Goal: Task Accomplishment & Management: Complete application form

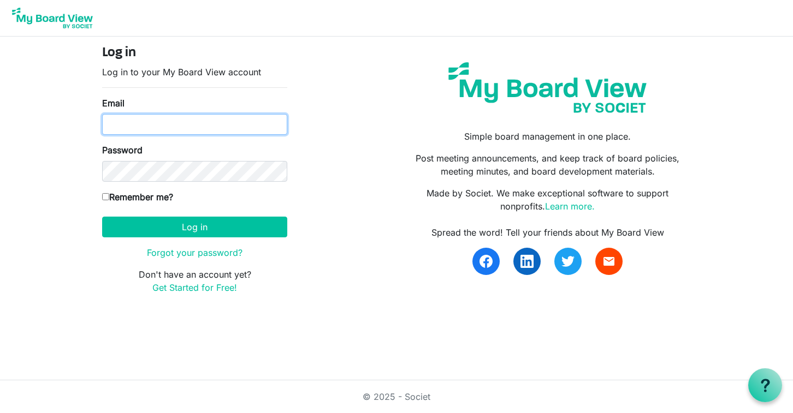
type input "info@namibia4u.com"
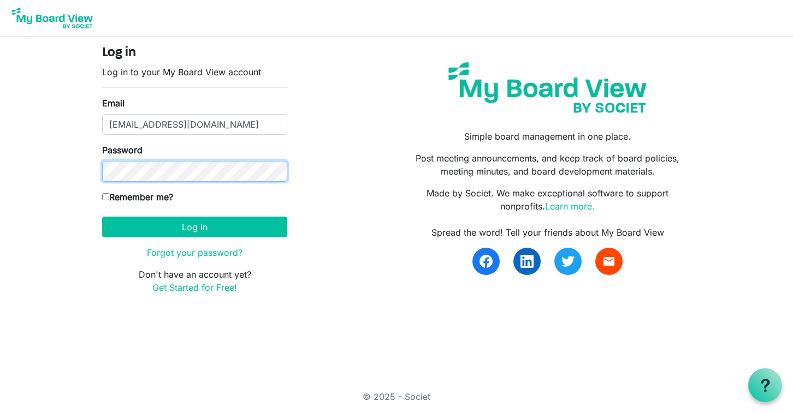
click at [194, 227] on button "Log in" at bounding box center [194, 227] width 185 height 21
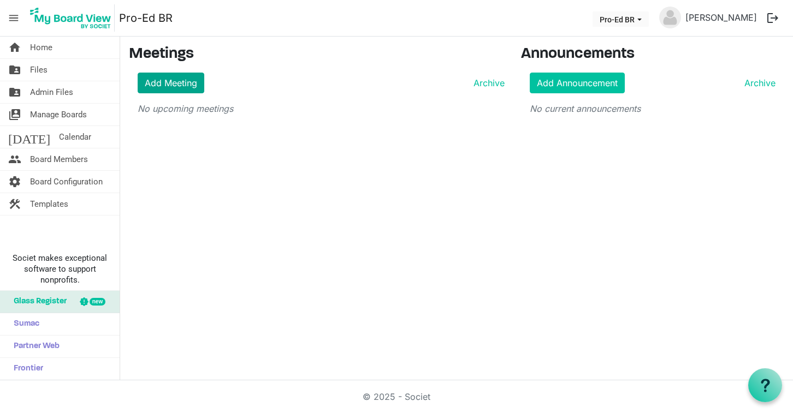
click at [168, 82] on link "Add Meeting" at bounding box center [171, 83] width 67 height 21
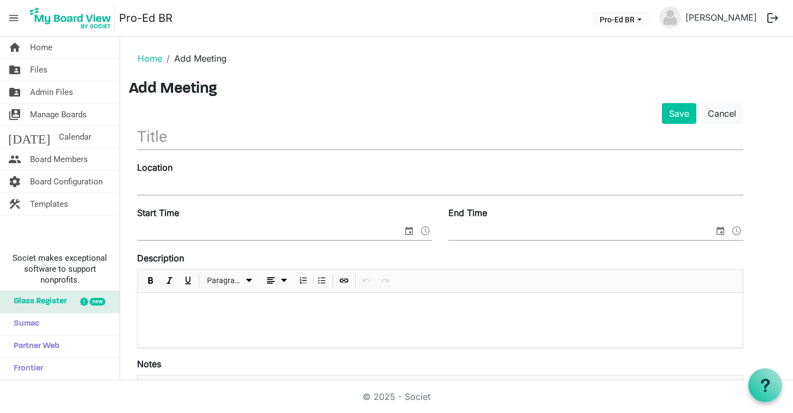
click at [341, 134] on input "text" at bounding box center [440, 137] width 606 height 26
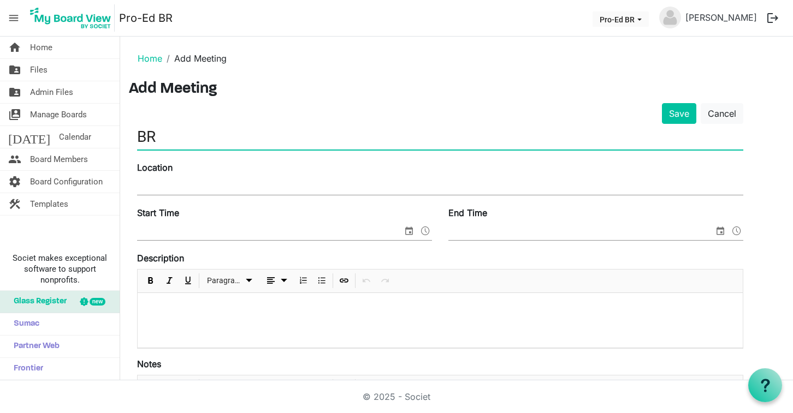
type input "BR"
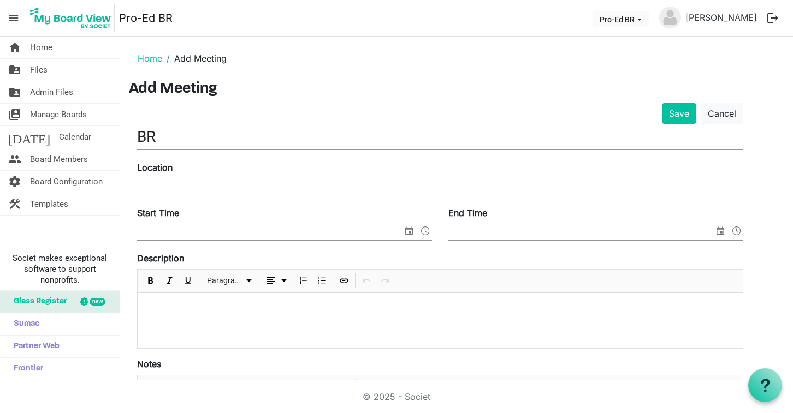
click at [415, 174] on div "Location" at bounding box center [440, 179] width 623 height 37
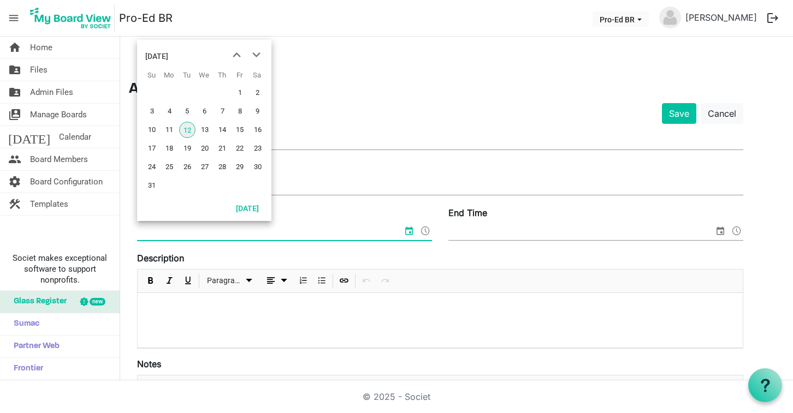
click at [288, 232] on input "Start Time" at bounding box center [269, 232] width 265 height 16
click at [186, 131] on span "12" at bounding box center [187, 130] width 16 height 16
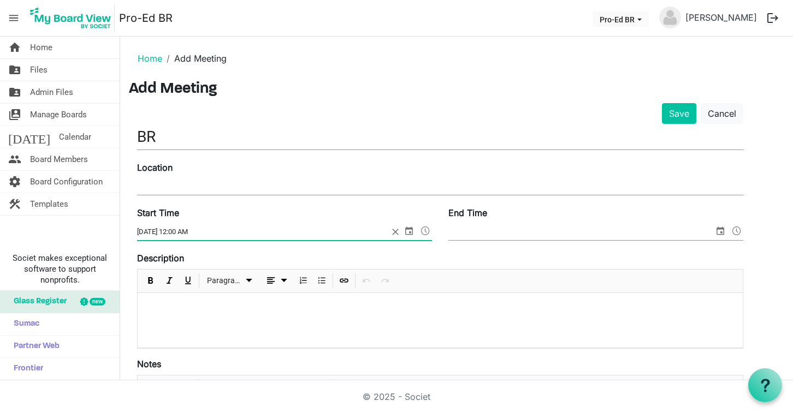
click at [429, 231] on span at bounding box center [425, 231] width 13 height 14
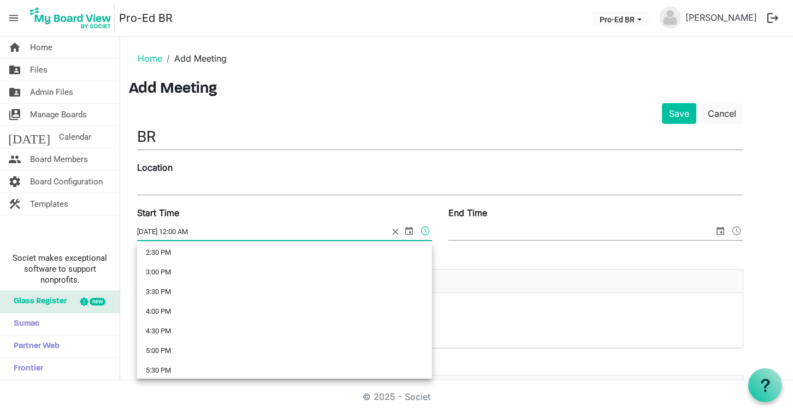
scroll to position [656, 0]
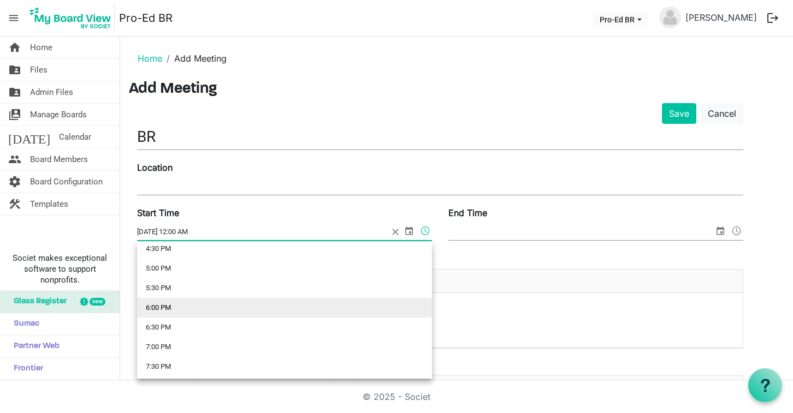
click at [163, 309] on li "6:00 PM" at bounding box center [284, 308] width 295 height 20
type input "8/12/2025 6:00 PM"
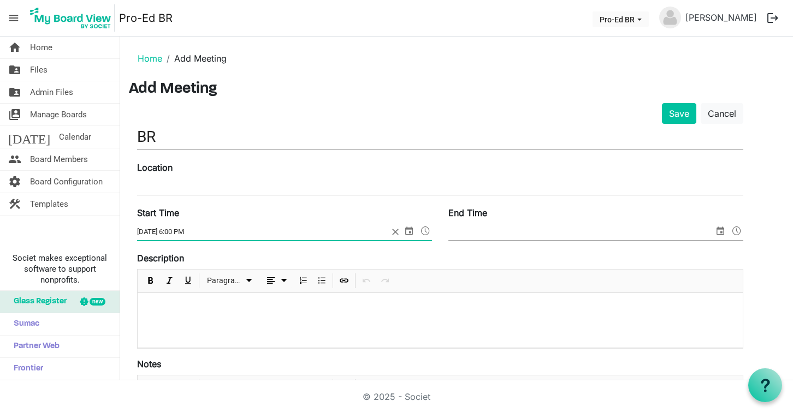
click at [566, 235] on input "End Time" at bounding box center [580, 232] width 265 height 16
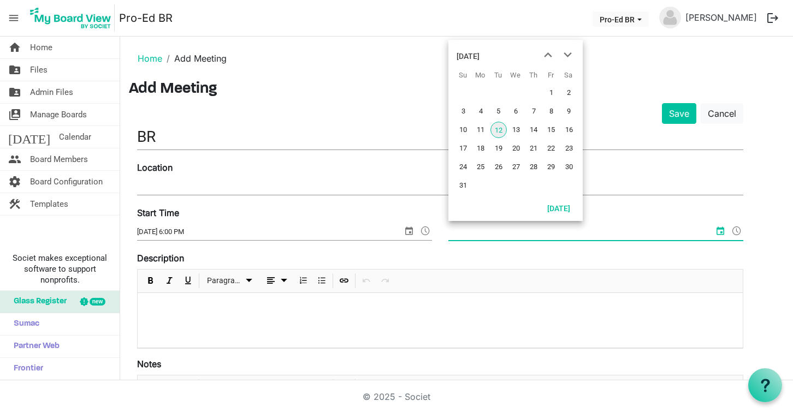
click at [494, 133] on span "12" at bounding box center [498, 130] width 16 height 16
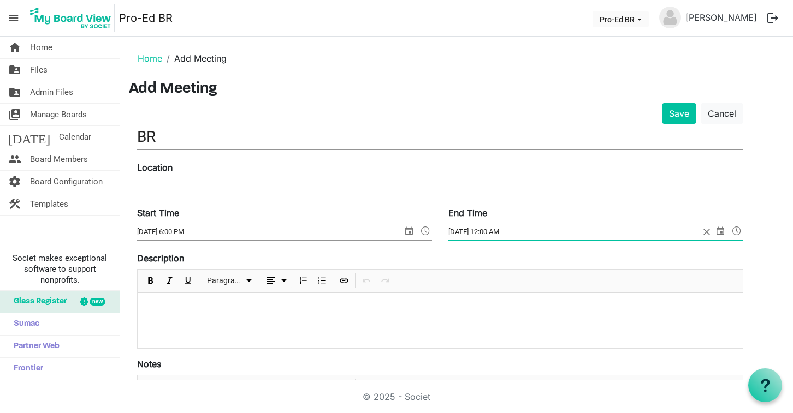
click at [738, 232] on span at bounding box center [736, 231] width 13 height 14
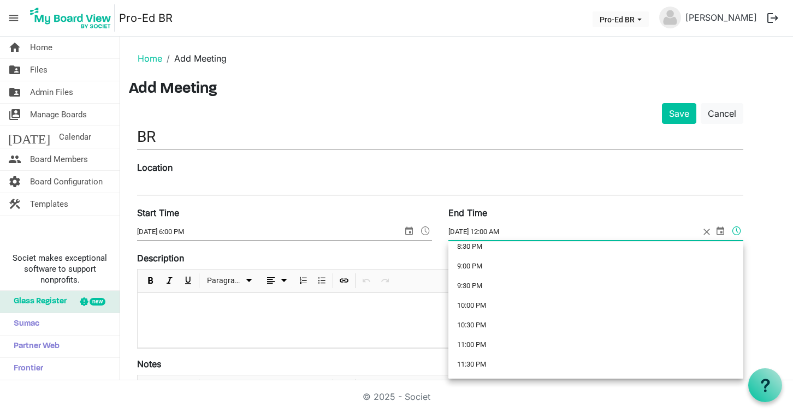
scroll to position [816, 0]
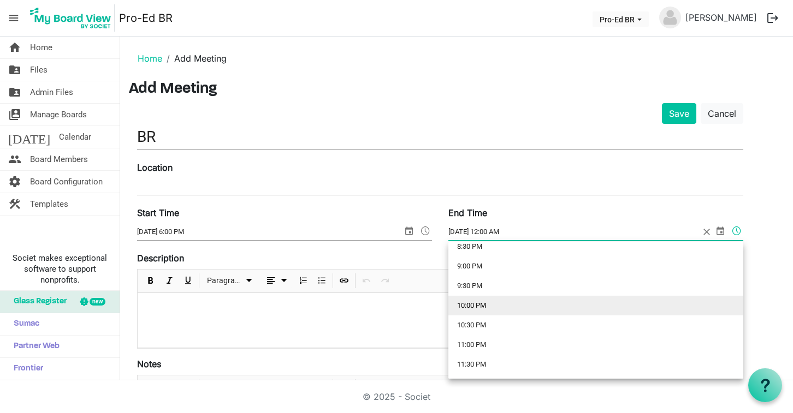
click at [477, 309] on li "10:00 PM" at bounding box center [595, 306] width 295 height 20
type input "8/12/2025 10:00 PM"
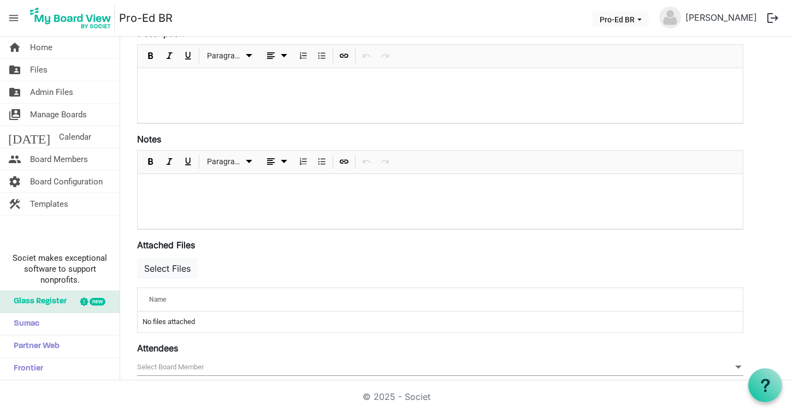
scroll to position [229, 0]
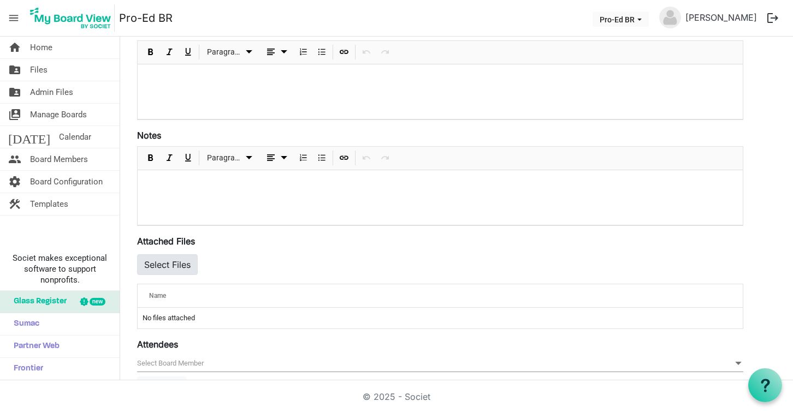
click at [179, 261] on button "Select Files" at bounding box center [167, 265] width 61 height 21
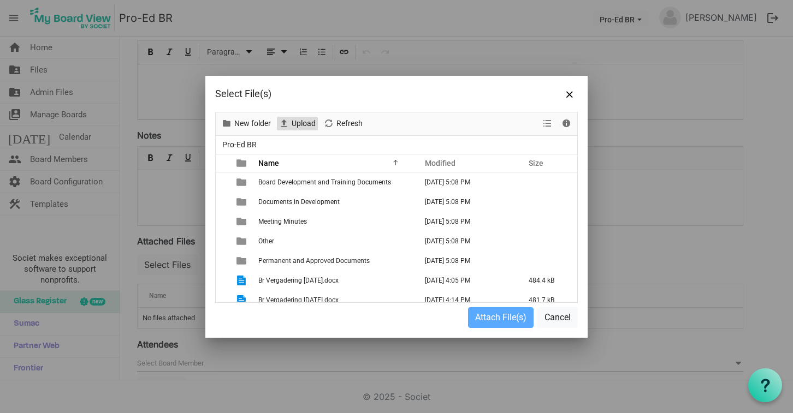
click at [293, 119] on span "Upload" at bounding box center [304, 124] width 26 height 14
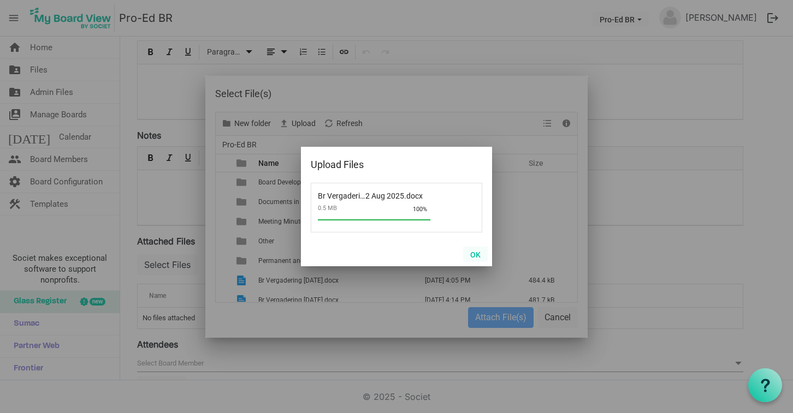
click at [476, 257] on button "OK" at bounding box center [475, 254] width 25 height 15
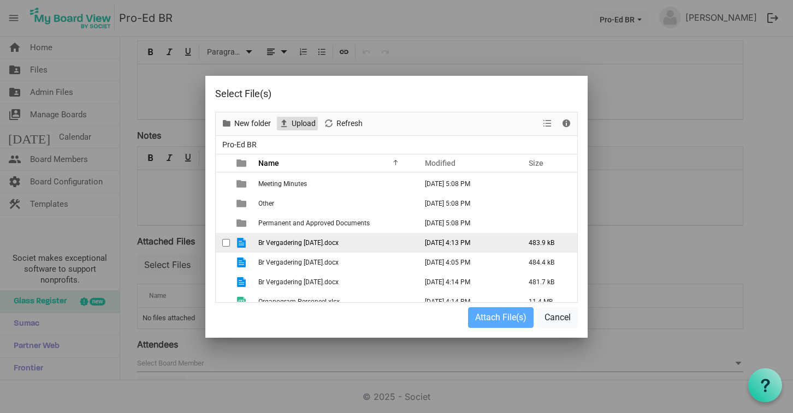
scroll to position [43, 0]
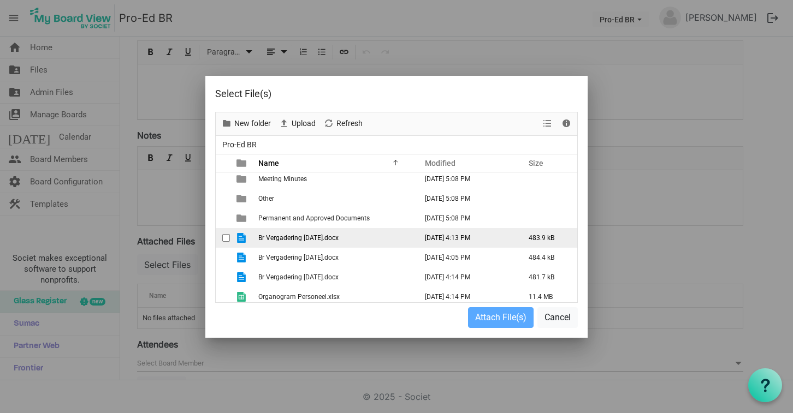
click at [339, 240] on span "Br Vergadering [DATE].docx" at bounding box center [298, 238] width 80 height 8
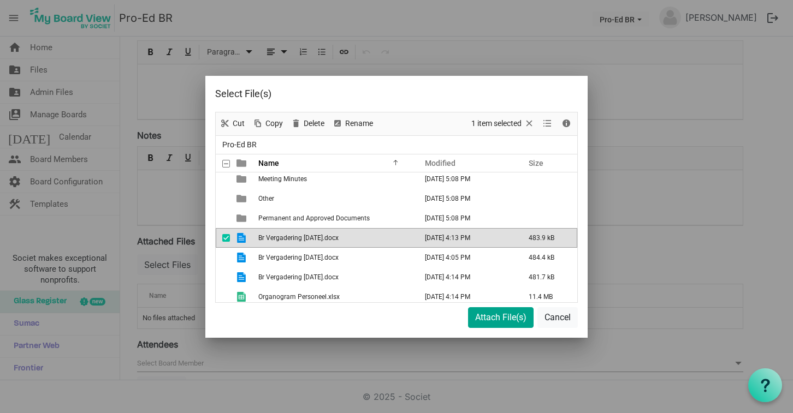
click at [501, 316] on button "Attach File(s)" at bounding box center [501, 317] width 66 height 21
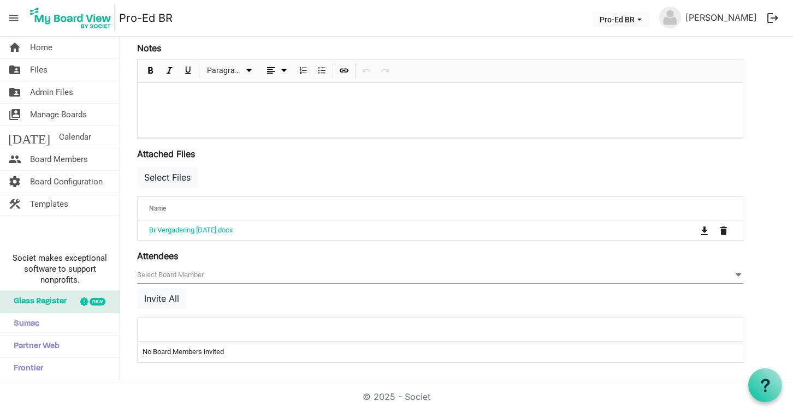
scroll to position [317, 0]
click at [169, 295] on button "Invite All" at bounding box center [161, 298] width 49 height 21
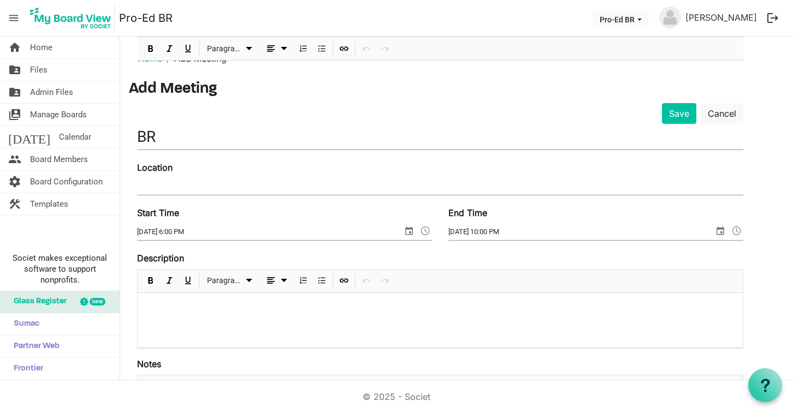
scroll to position [0, 0]
click at [672, 115] on button "Save" at bounding box center [679, 113] width 34 height 21
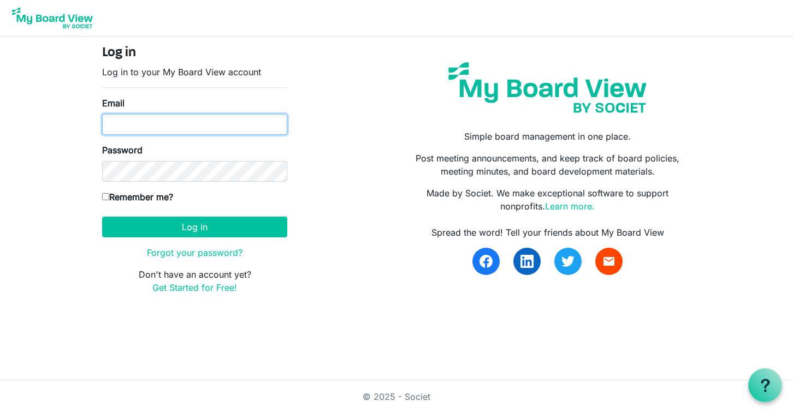
type input "[EMAIL_ADDRESS][DOMAIN_NAME]"
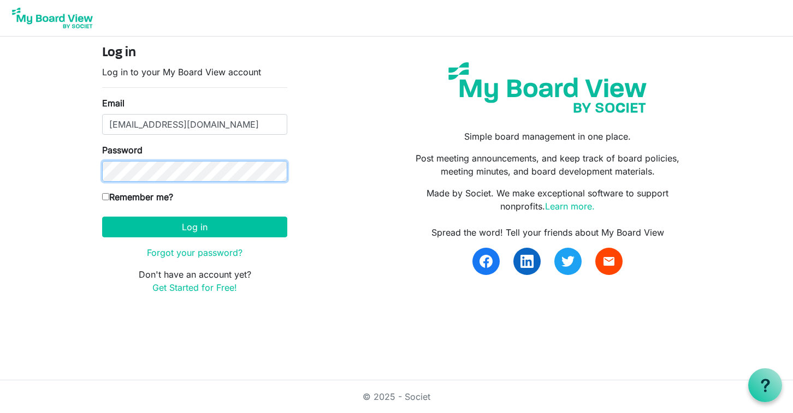
click at [194, 227] on button "Log in" at bounding box center [194, 227] width 185 height 21
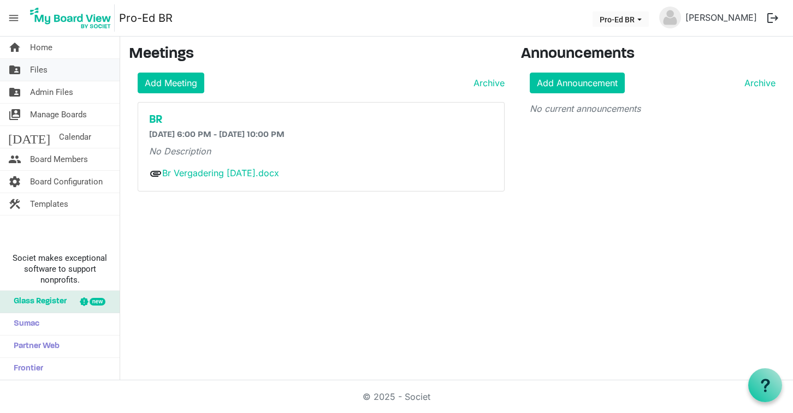
click at [62, 73] on link "folder_shared Files" at bounding box center [60, 70] width 120 height 22
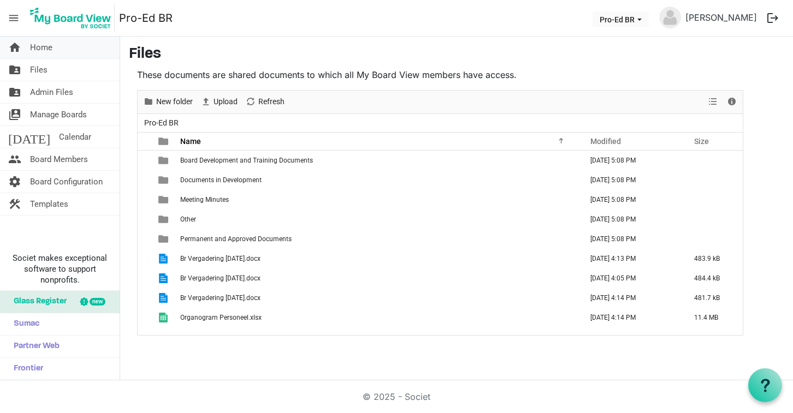
click at [45, 44] on span "Home" at bounding box center [41, 48] width 22 height 22
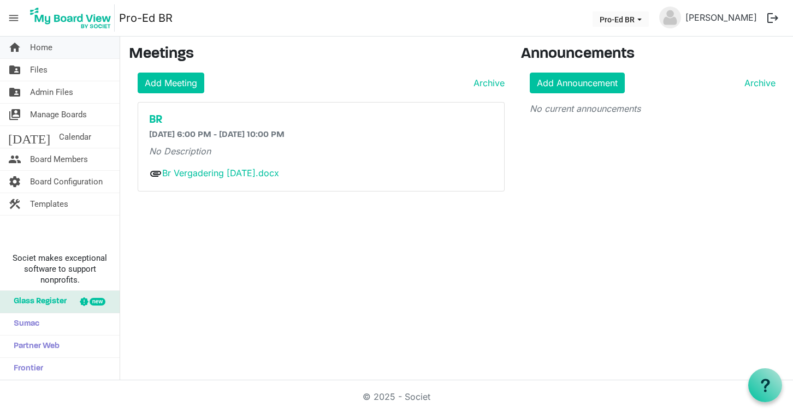
click at [37, 49] on span "Home" at bounding box center [41, 48] width 22 height 22
click at [45, 48] on span "Home" at bounding box center [41, 48] width 22 height 22
